Goal: Information Seeking & Learning: Learn about a topic

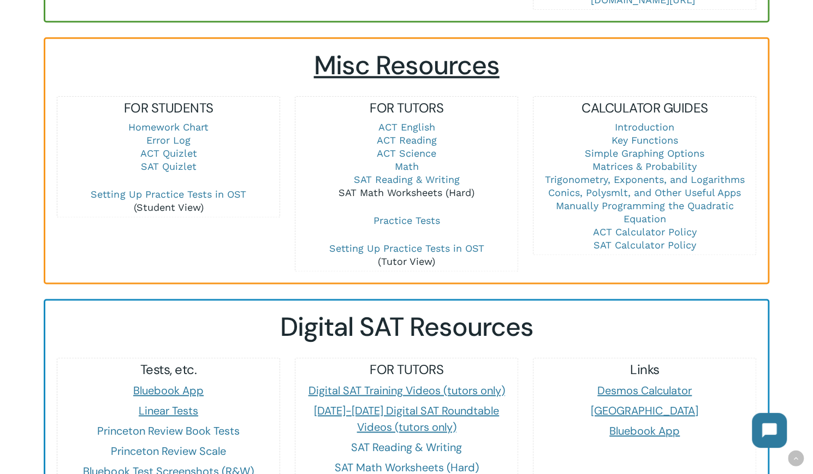
scroll to position [731, 0]
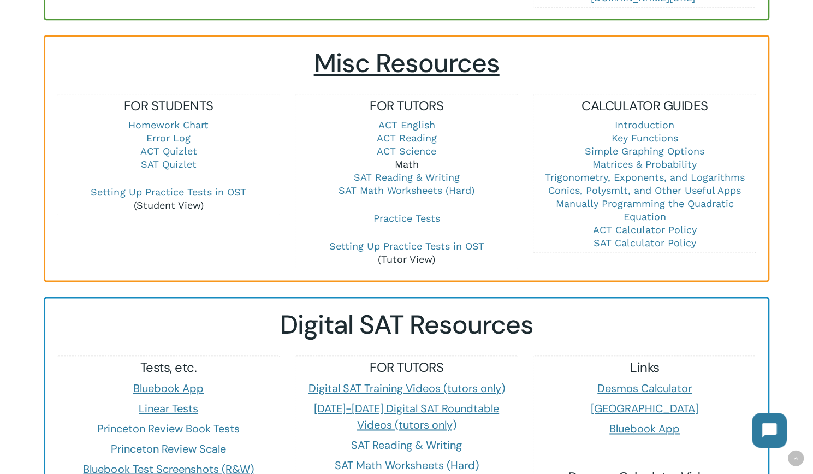
click at [408, 158] on link "Math" at bounding box center [406, 163] width 24 height 11
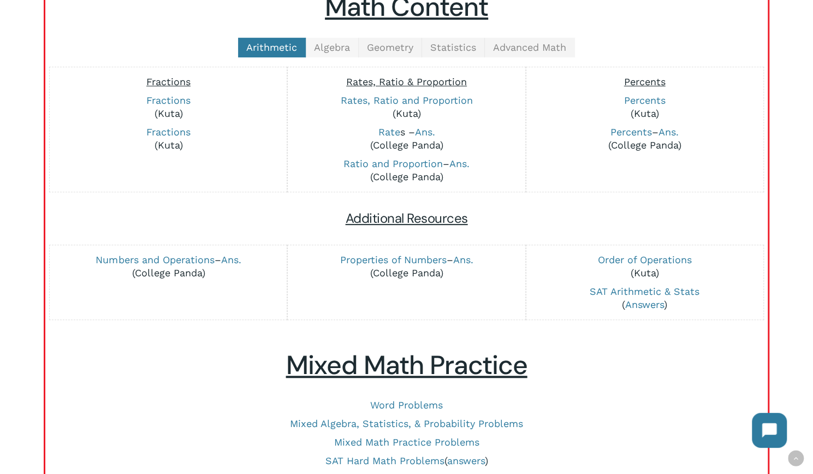
scroll to position [288, 0]
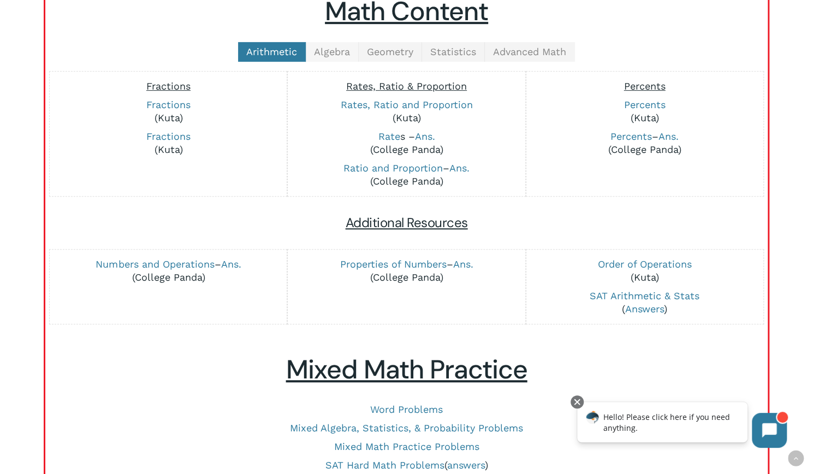
click at [335, 54] on span "Algebra" at bounding box center [332, 51] width 36 height 11
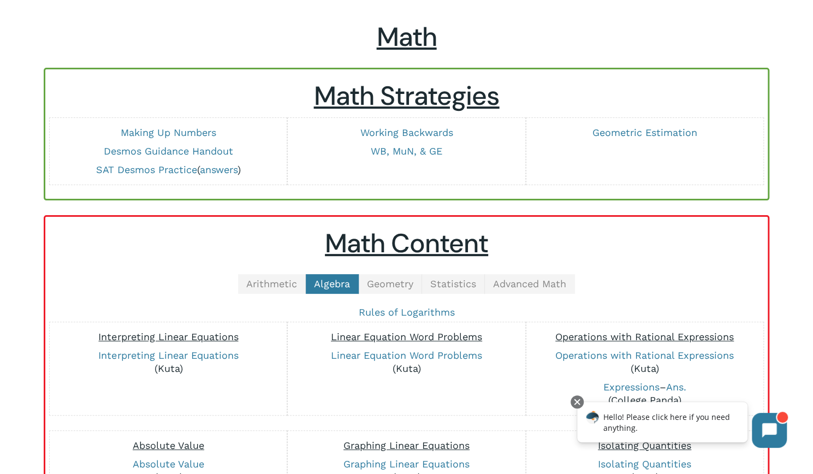
scroll to position [58, 0]
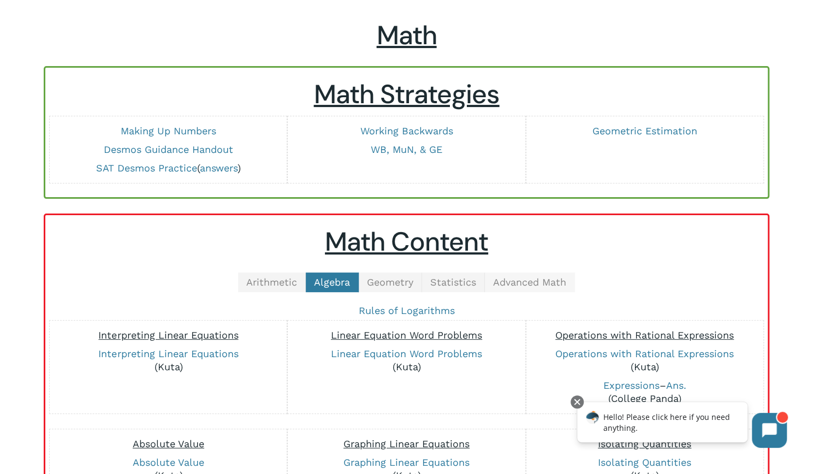
click at [524, 280] on span "Advanced Math" at bounding box center [529, 281] width 73 height 11
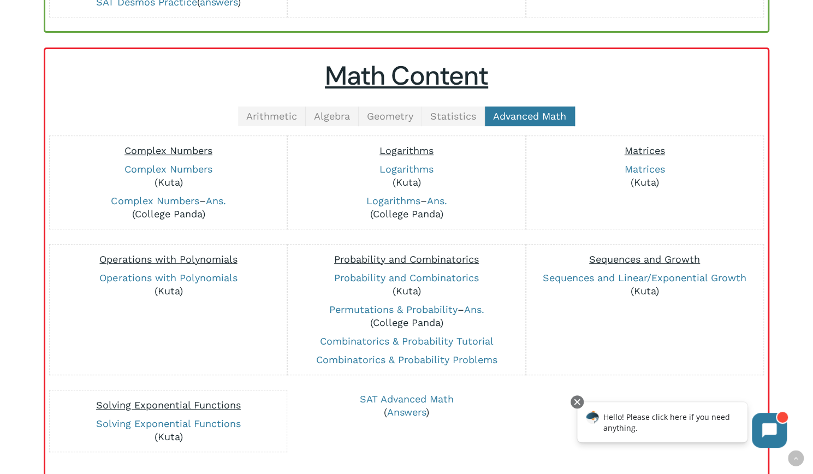
scroll to position [223, 0]
click at [341, 111] on span "Algebra" at bounding box center [332, 116] width 36 height 11
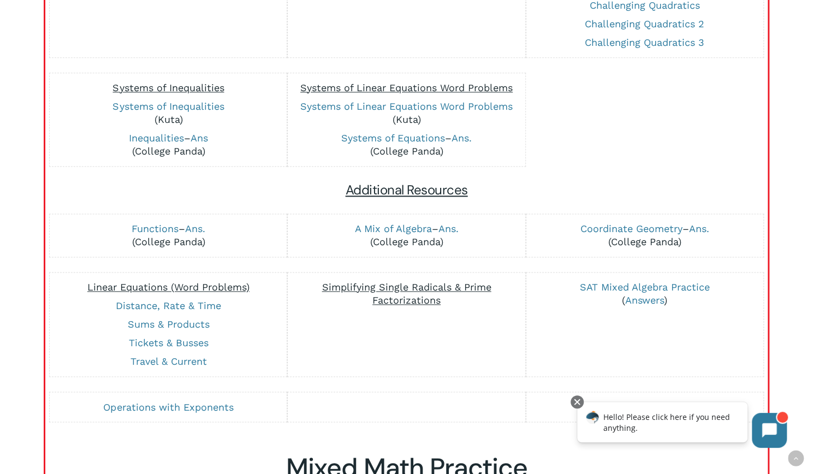
scroll to position [819, 0]
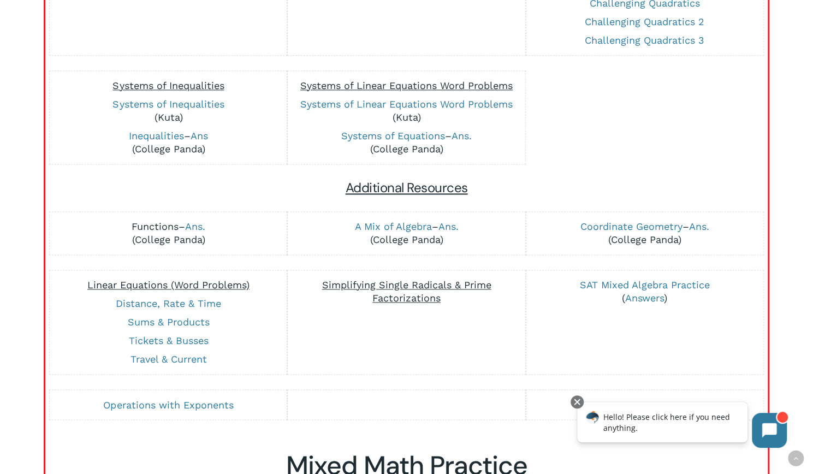
click at [155, 222] on link "Functions" at bounding box center [155, 226] width 47 height 11
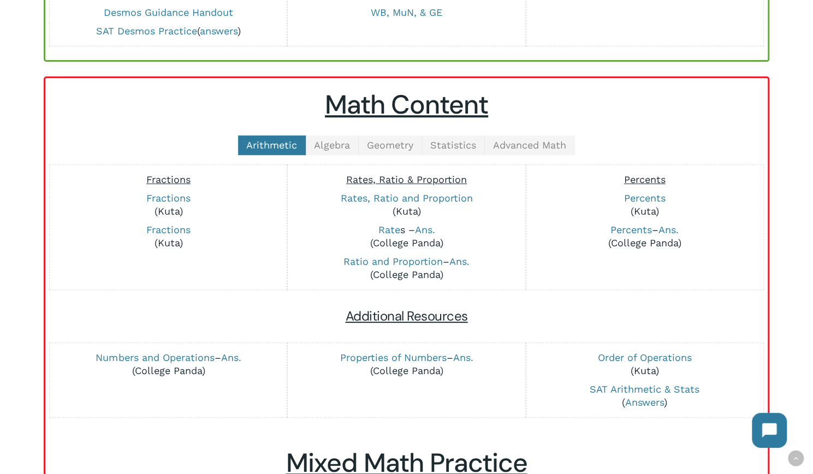
scroll to position [197, 0]
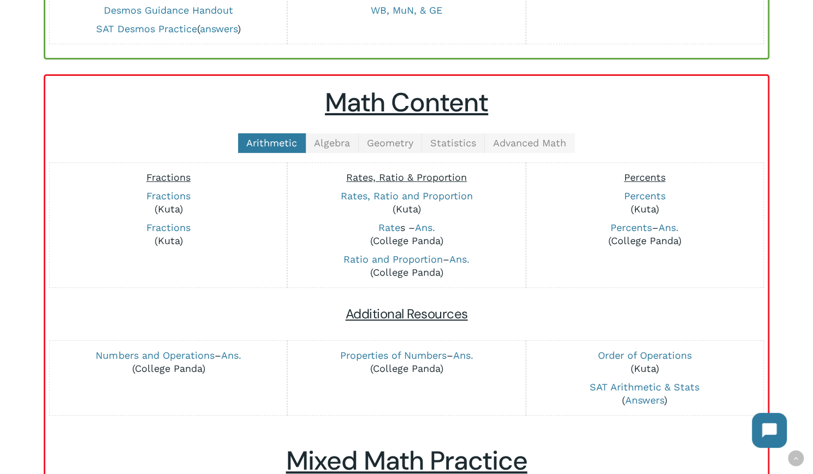
click at [506, 143] on span "Advanced Math" at bounding box center [529, 142] width 73 height 11
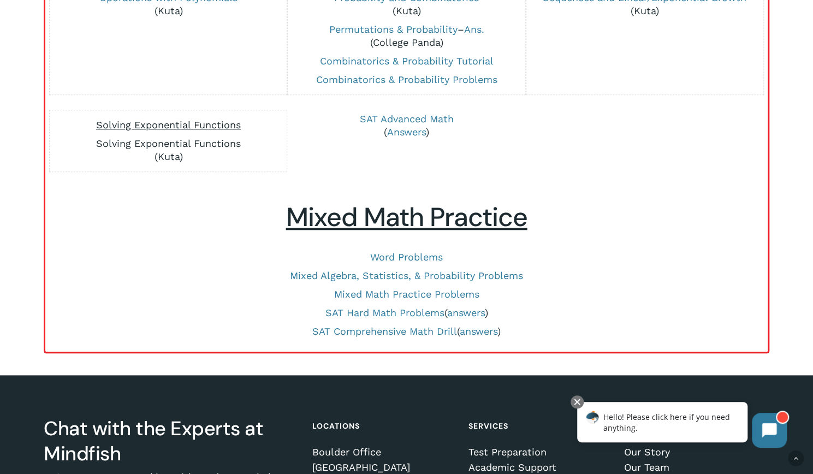
scroll to position [505, 0]
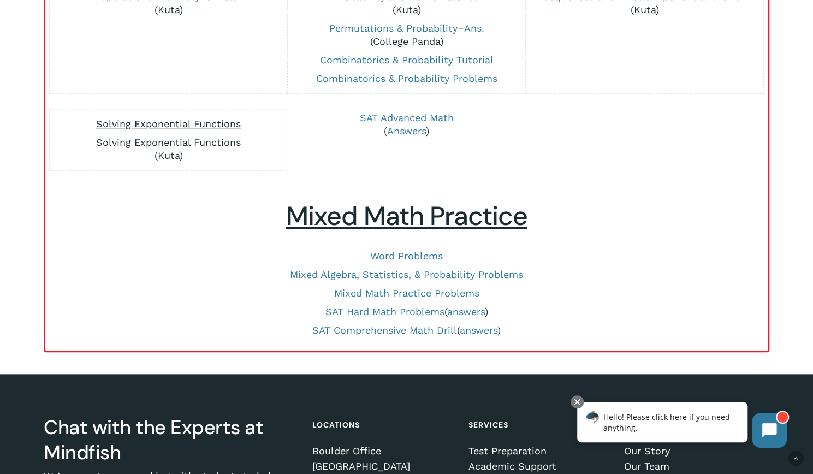
click at [201, 140] on link "Solving Exponential Functions" at bounding box center [168, 142] width 145 height 11
